Goal: Find specific page/section

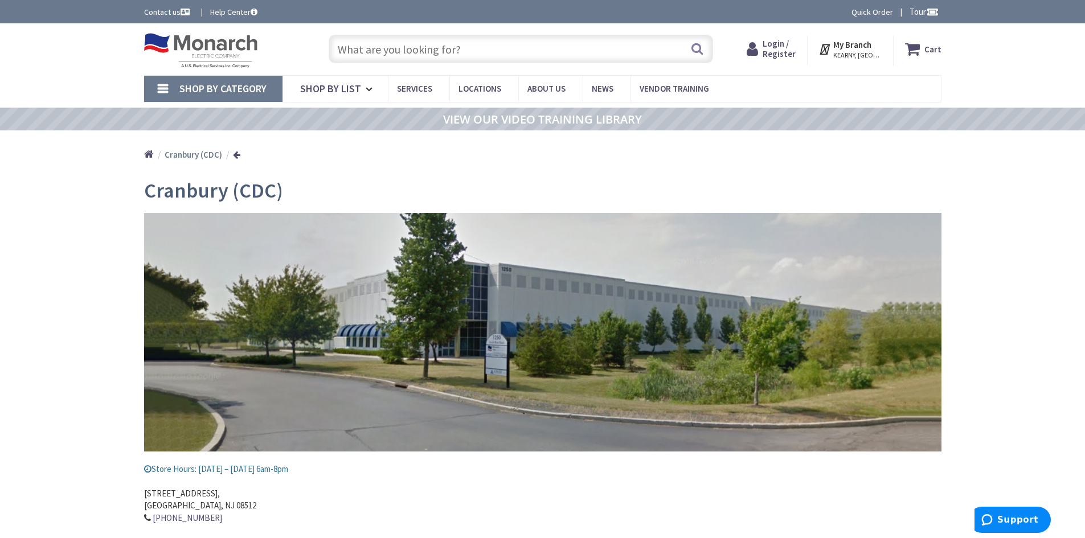
type input "[PERSON_NAME][GEOGRAPHIC_DATA], [GEOGRAPHIC_DATA]"
click at [348, 47] on input "text" at bounding box center [521, 49] width 384 height 28
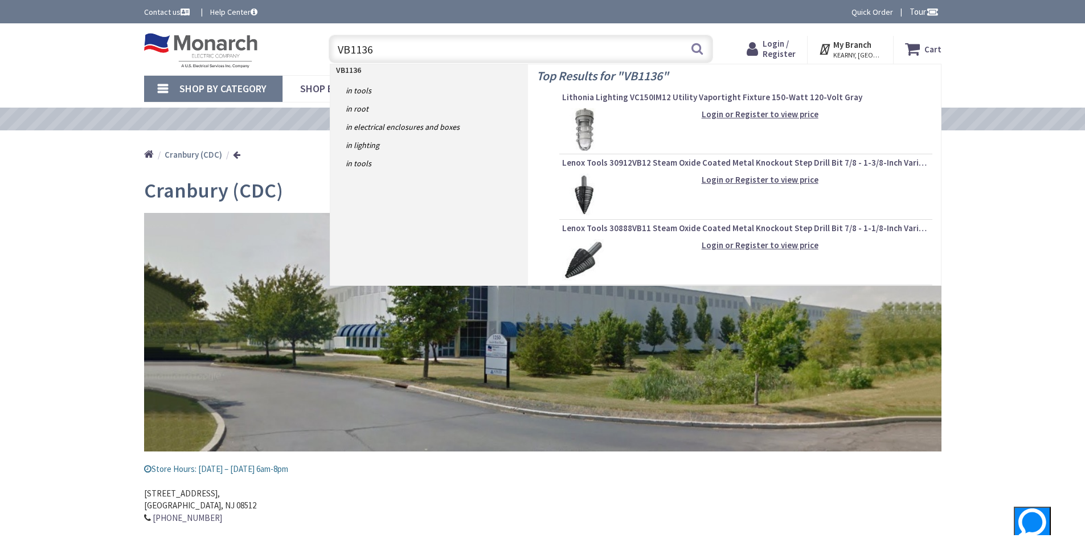
type input "VB11360"
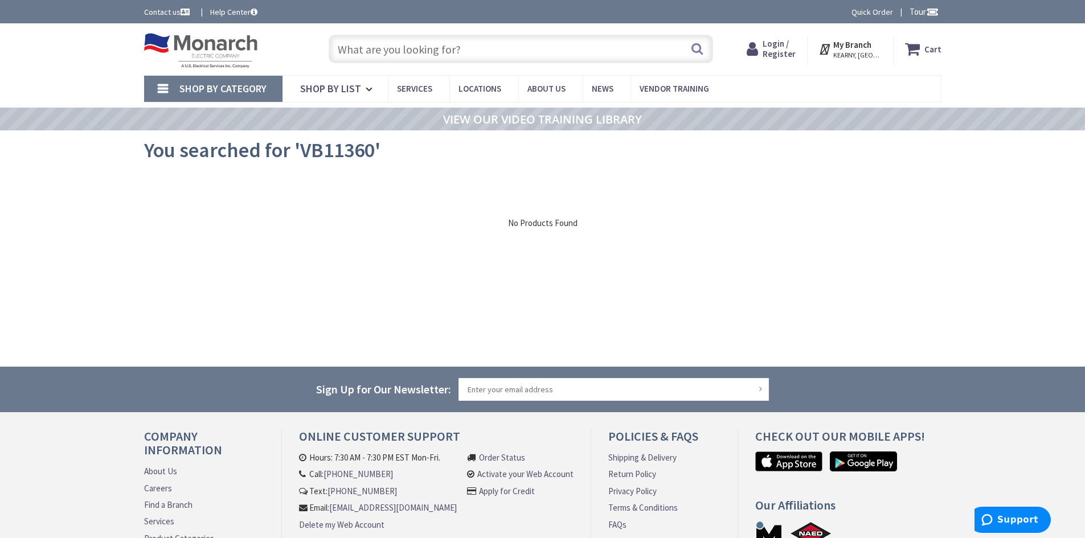
click at [376, 51] on input "text" at bounding box center [521, 49] width 384 height 28
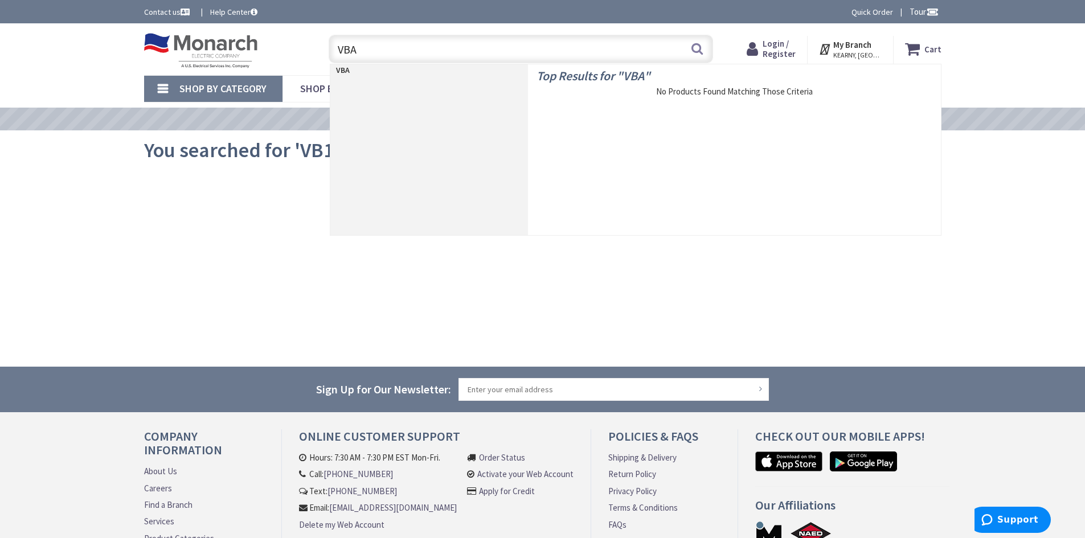
type input "VBAR"
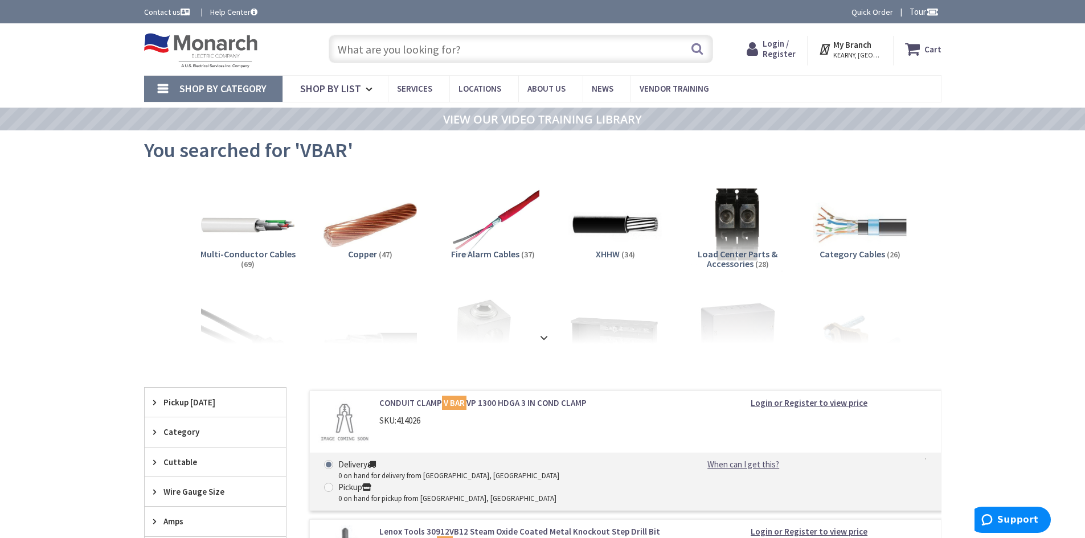
click at [351, 48] on input "text" at bounding box center [521, 49] width 384 height 28
drag, startPoint x: 358, startPoint y: 50, endPoint x: 366, endPoint y: 48, distance: 7.6
click at [363, 48] on input "text" at bounding box center [521, 49] width 384 height 28
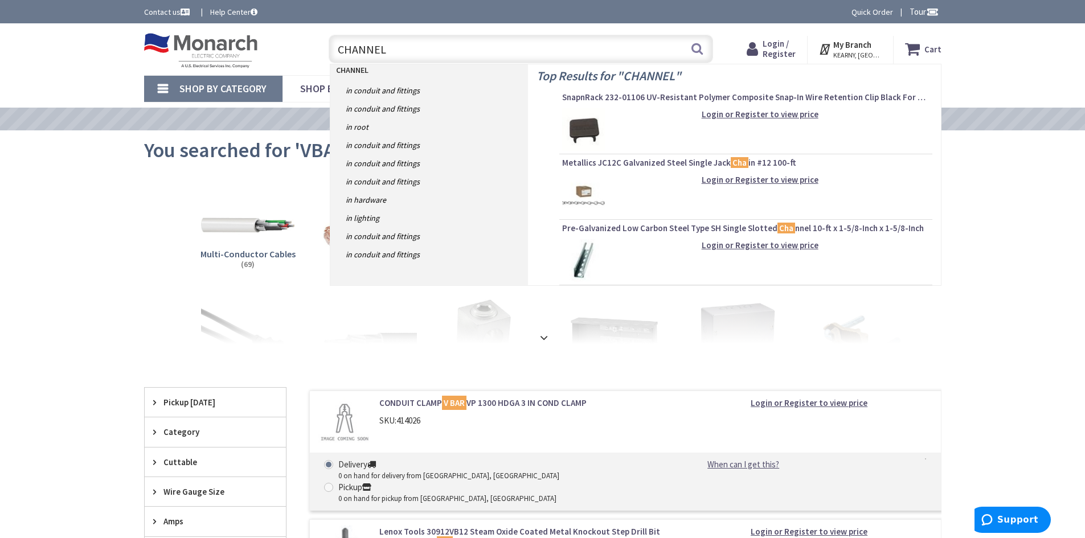
type input "CHANNEL"
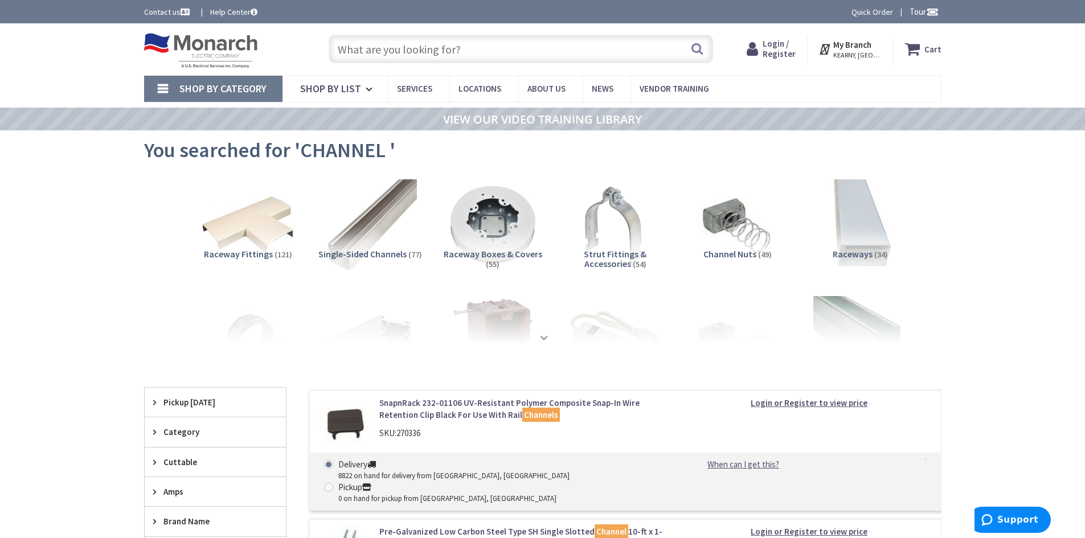
click at [539, 334] on strong at bounding box center [544, 337] width 14 height 13
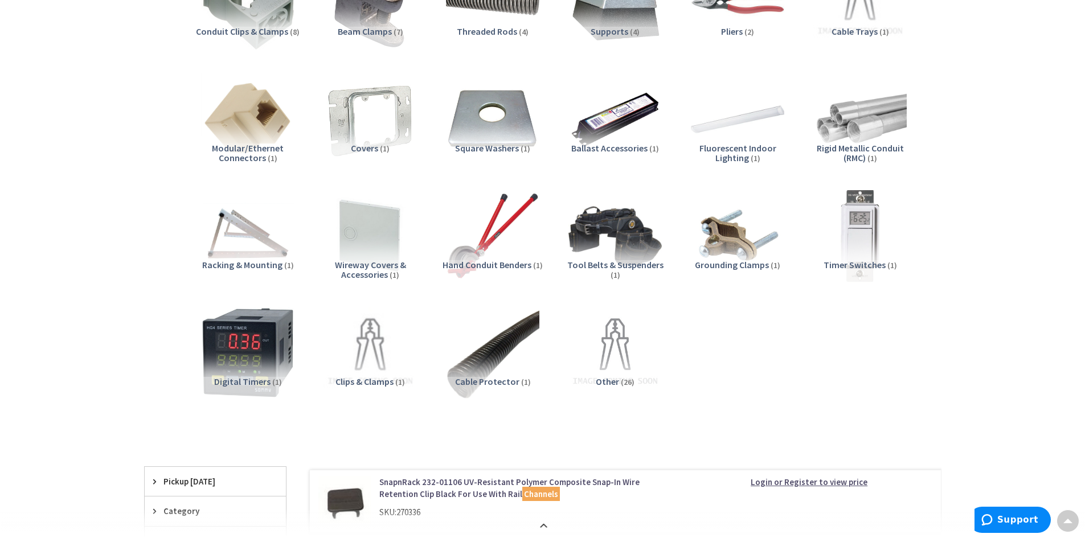
scroll to position [285, 0]
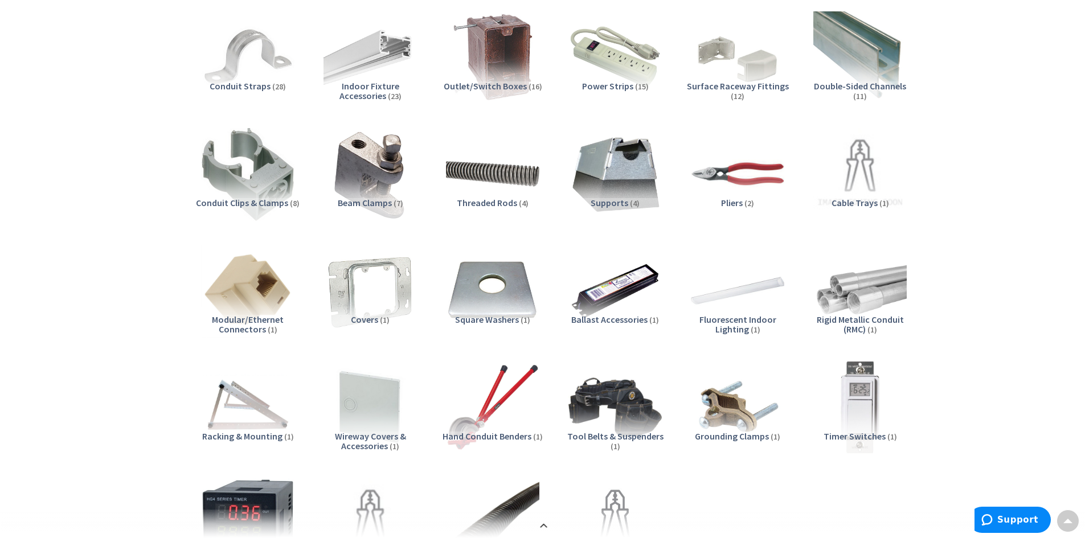
click at [842, 87] on span "Double-Sided Channels" at bounding box center [860, 85] width 92 height 11
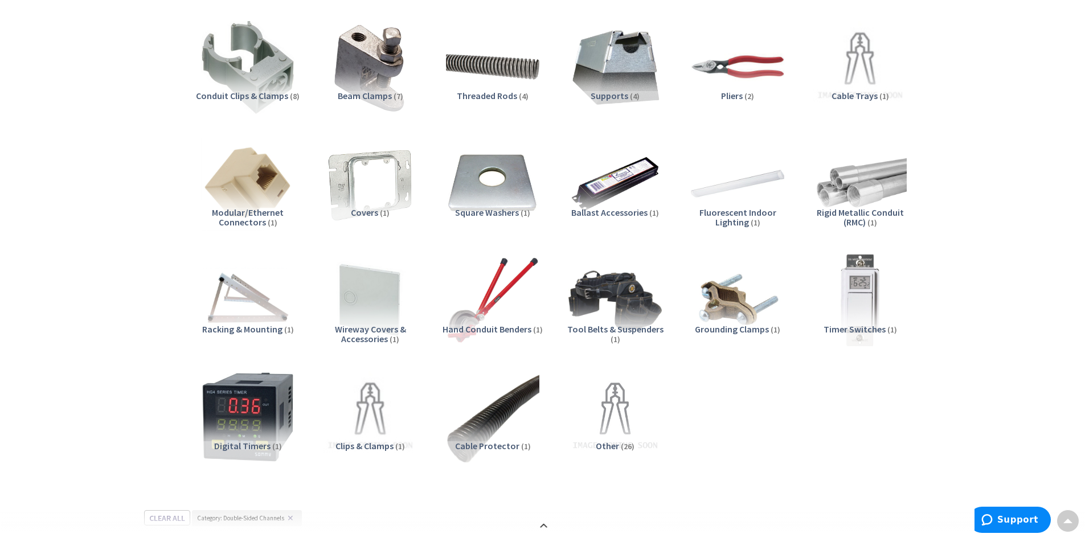
scroll to position [399, 0]
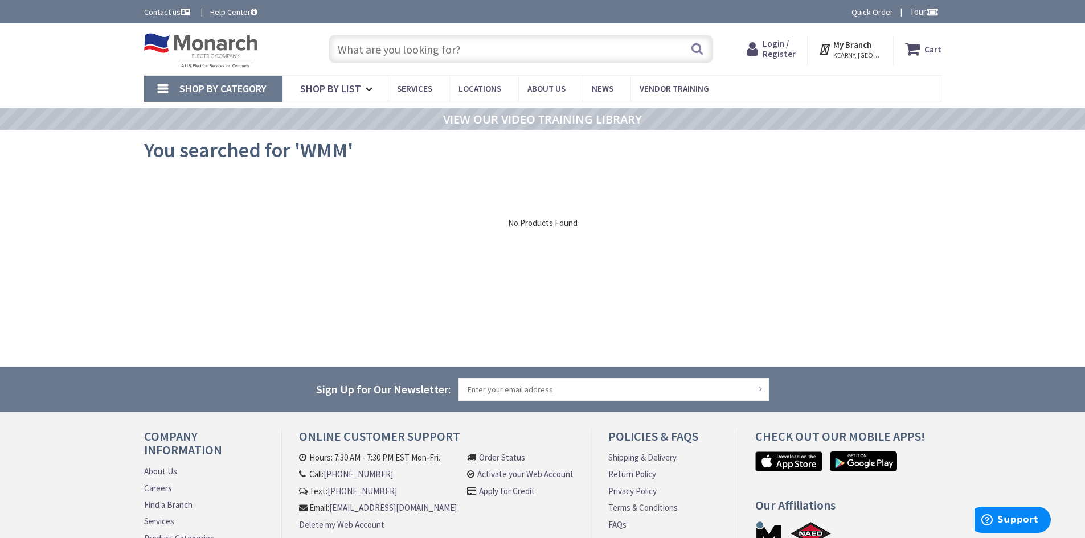
click at [382, 50] on input "text" at bounding box center [521, 49] width 384 height 28
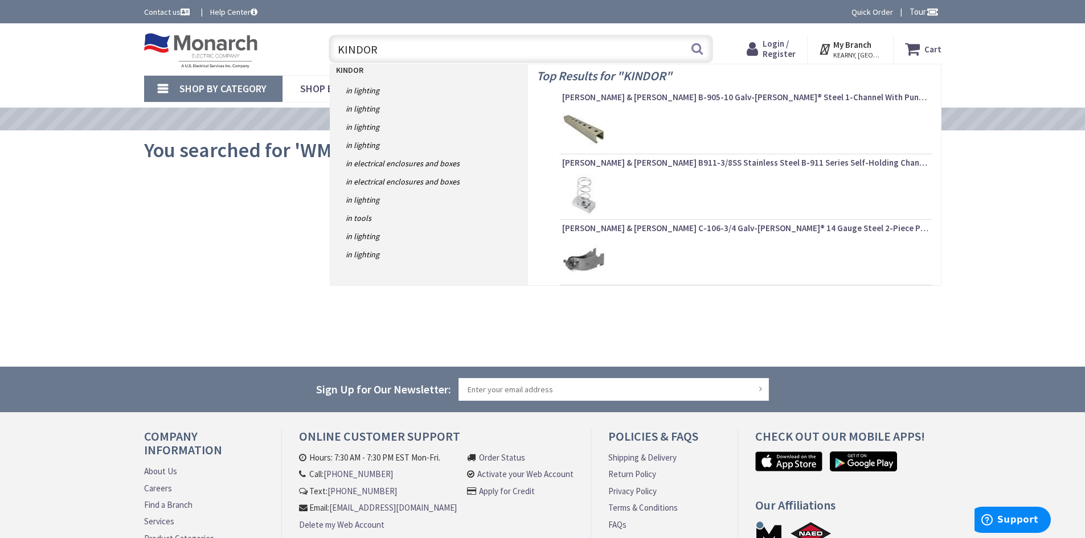
type input "KINDORF"
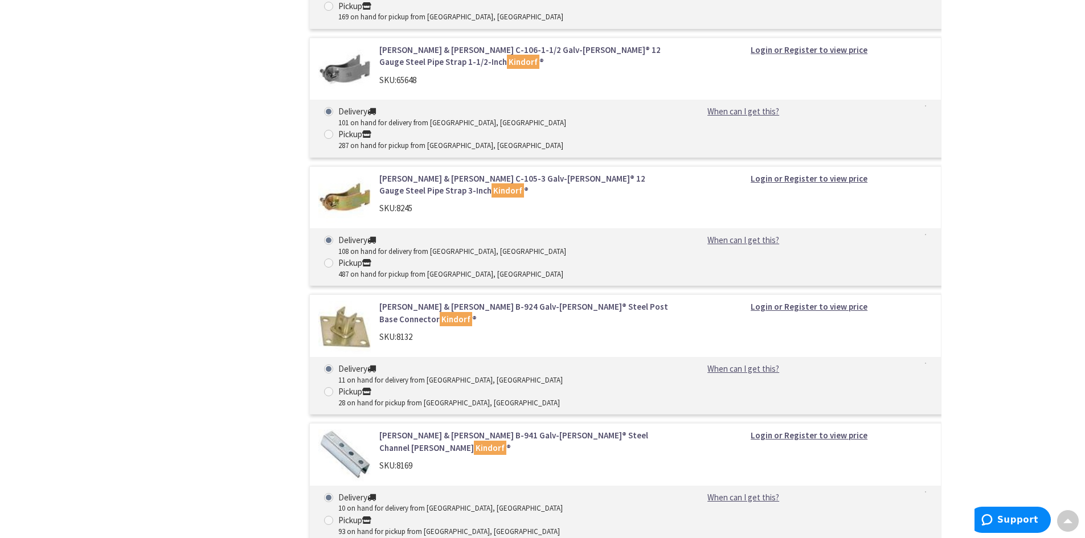
scroll to position [3326, 0]
